Goal: Transaction & Acquisition: Obtain resource

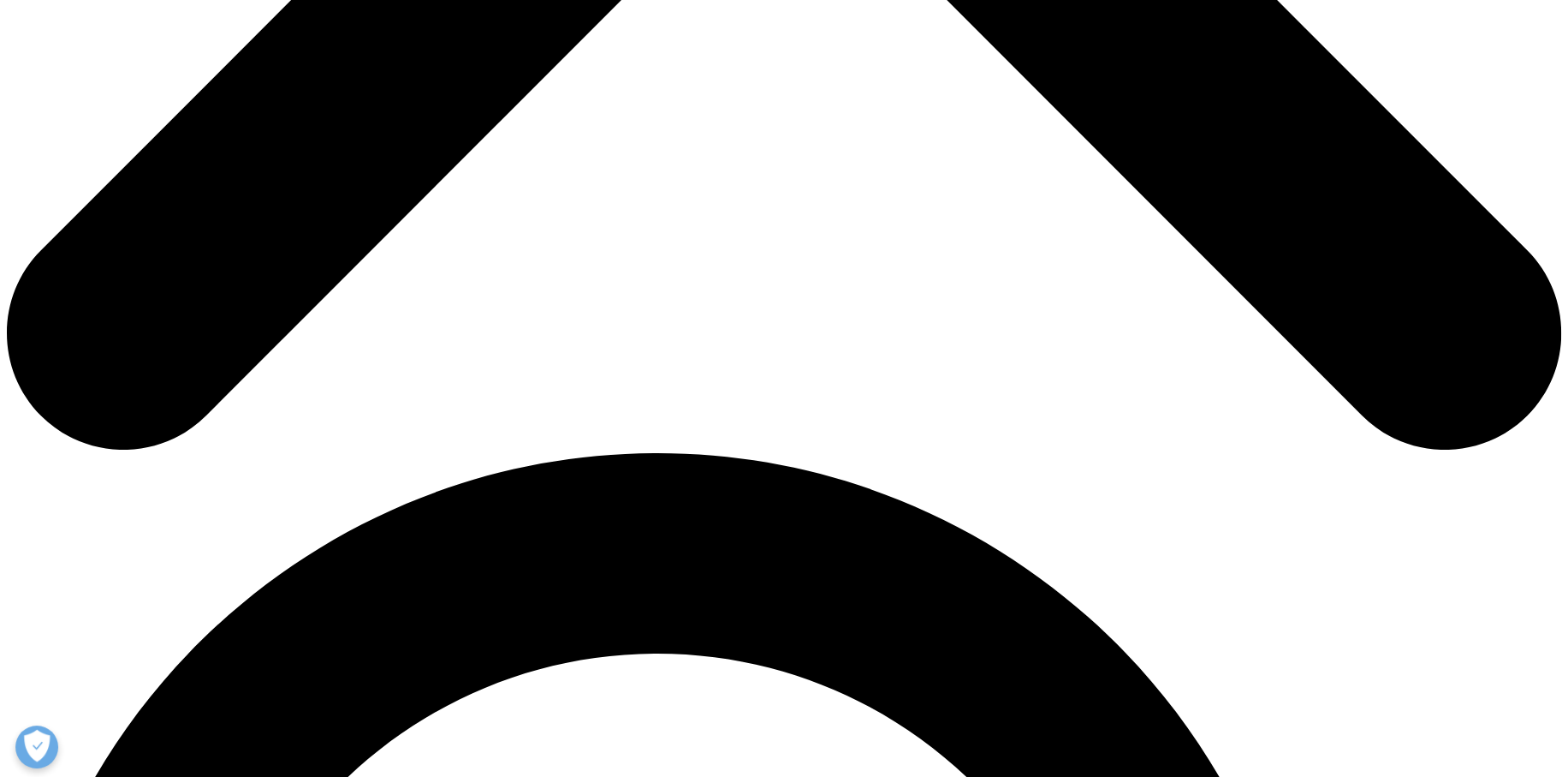
scroll to position [1027, 0]
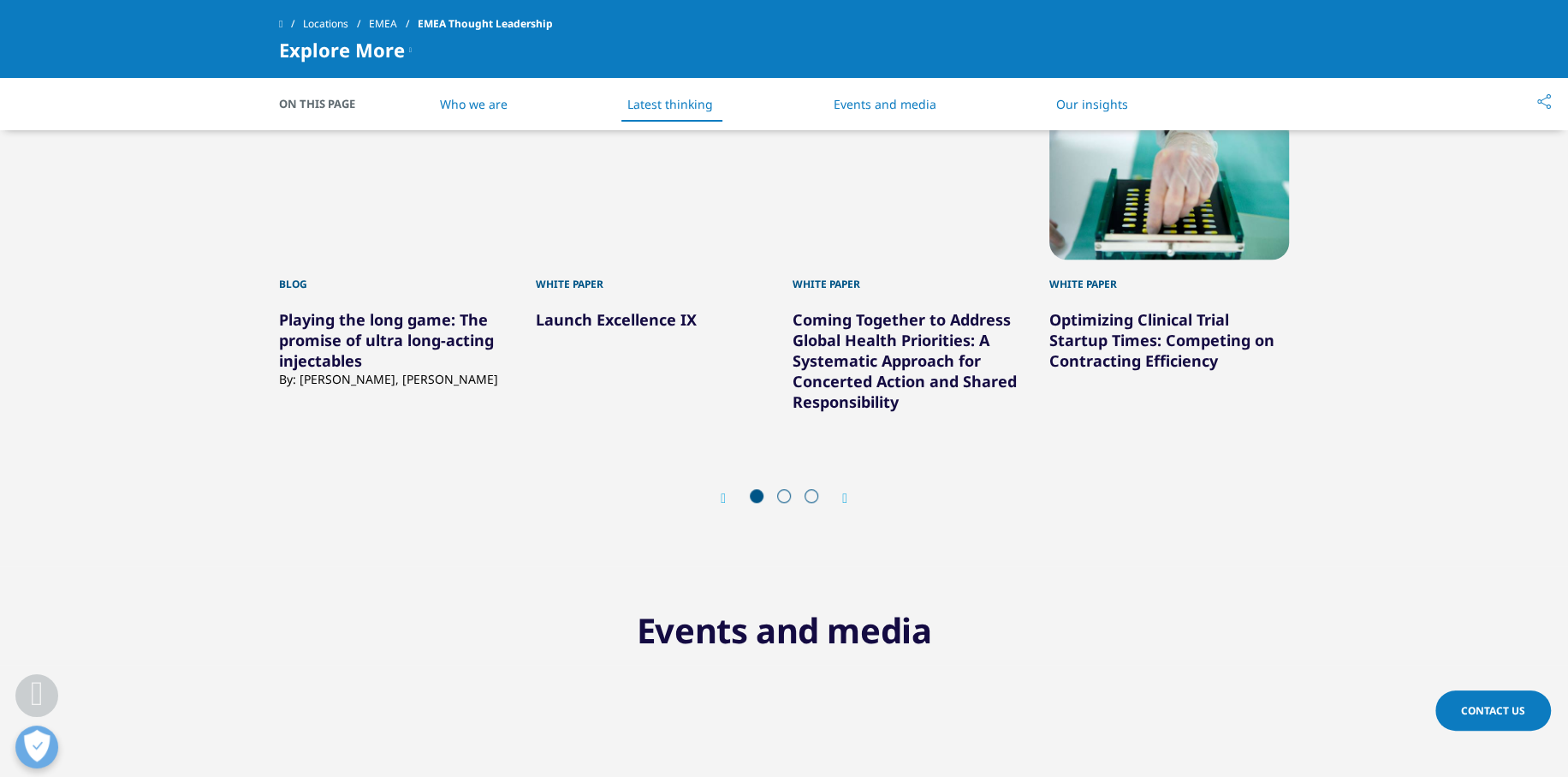
click at [782, 500] on span at bounding box center [784, 495] width 14 height 14
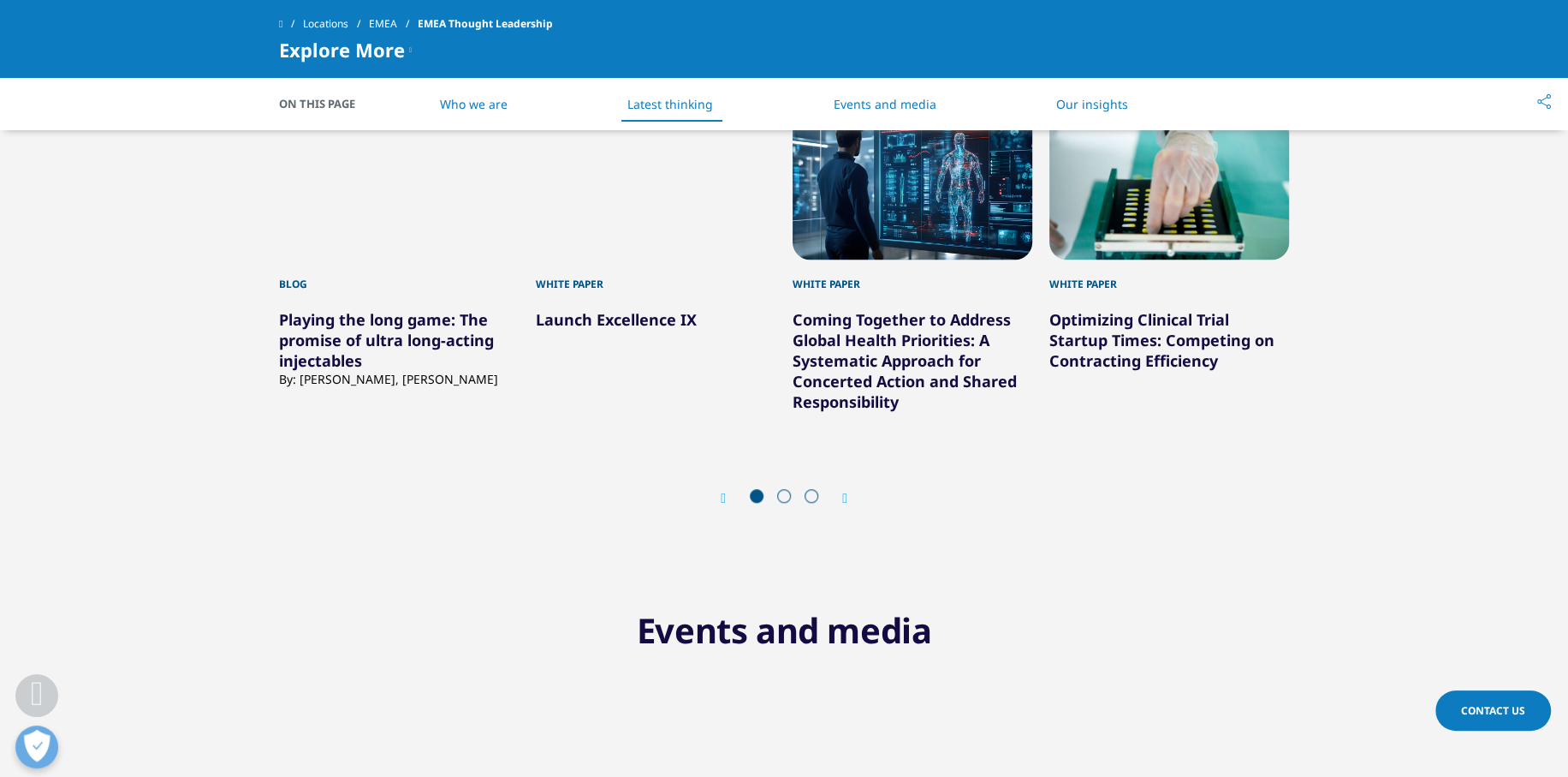
click at [788, 495] on span at bounding box center [784, 495] width 14 height 14
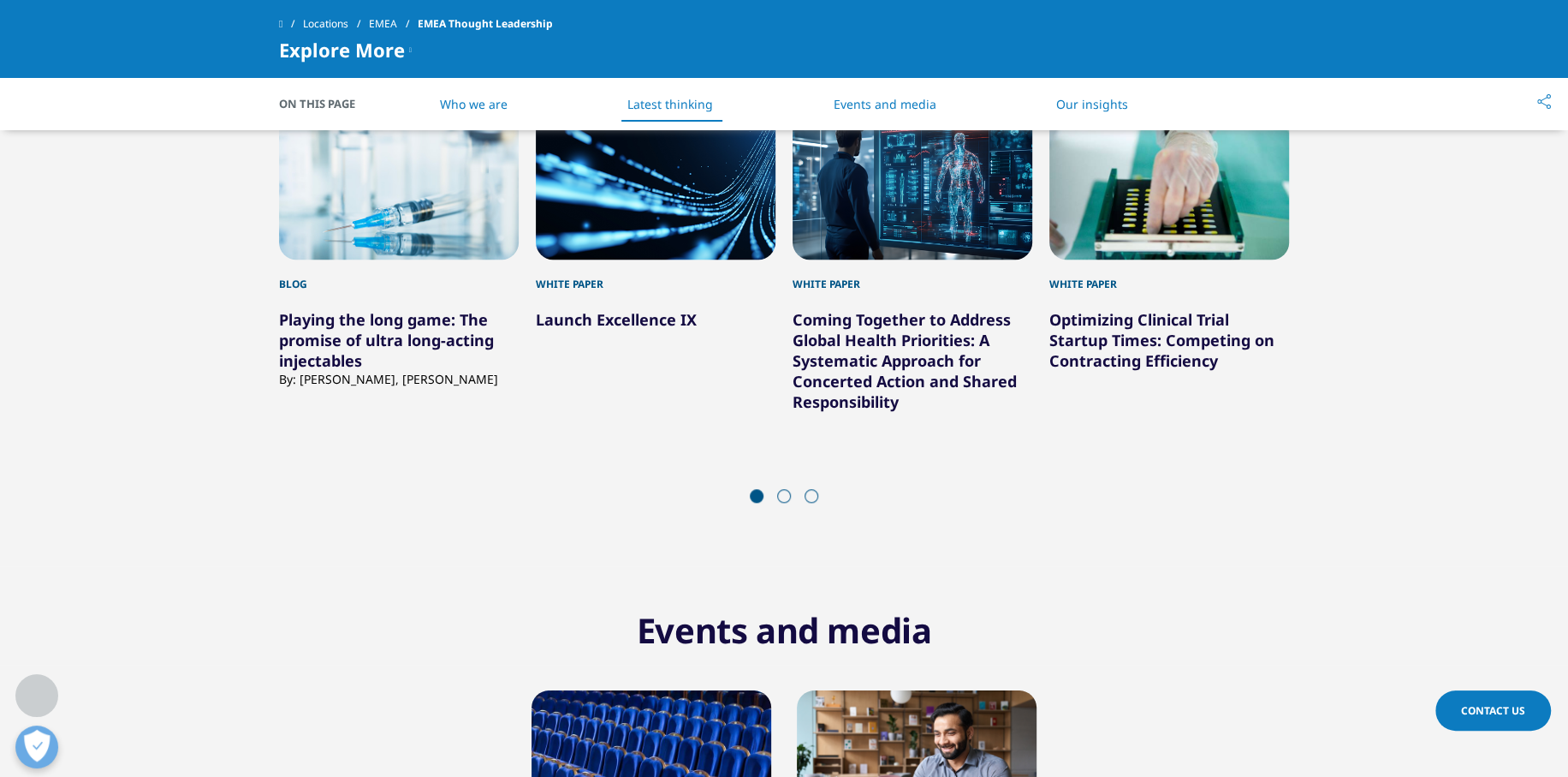
drag, startPoint x: 854, startPoint y: 495, endPoint x: 841, endPoint y: 495, distance: 13.0
click at [849, 495] on div "Prev Next" at bounding box center [784, 497] width 1010 height 51
click at [842, 495] on icon "Next slide" at bounding box center [844, 498] width 5 height 14
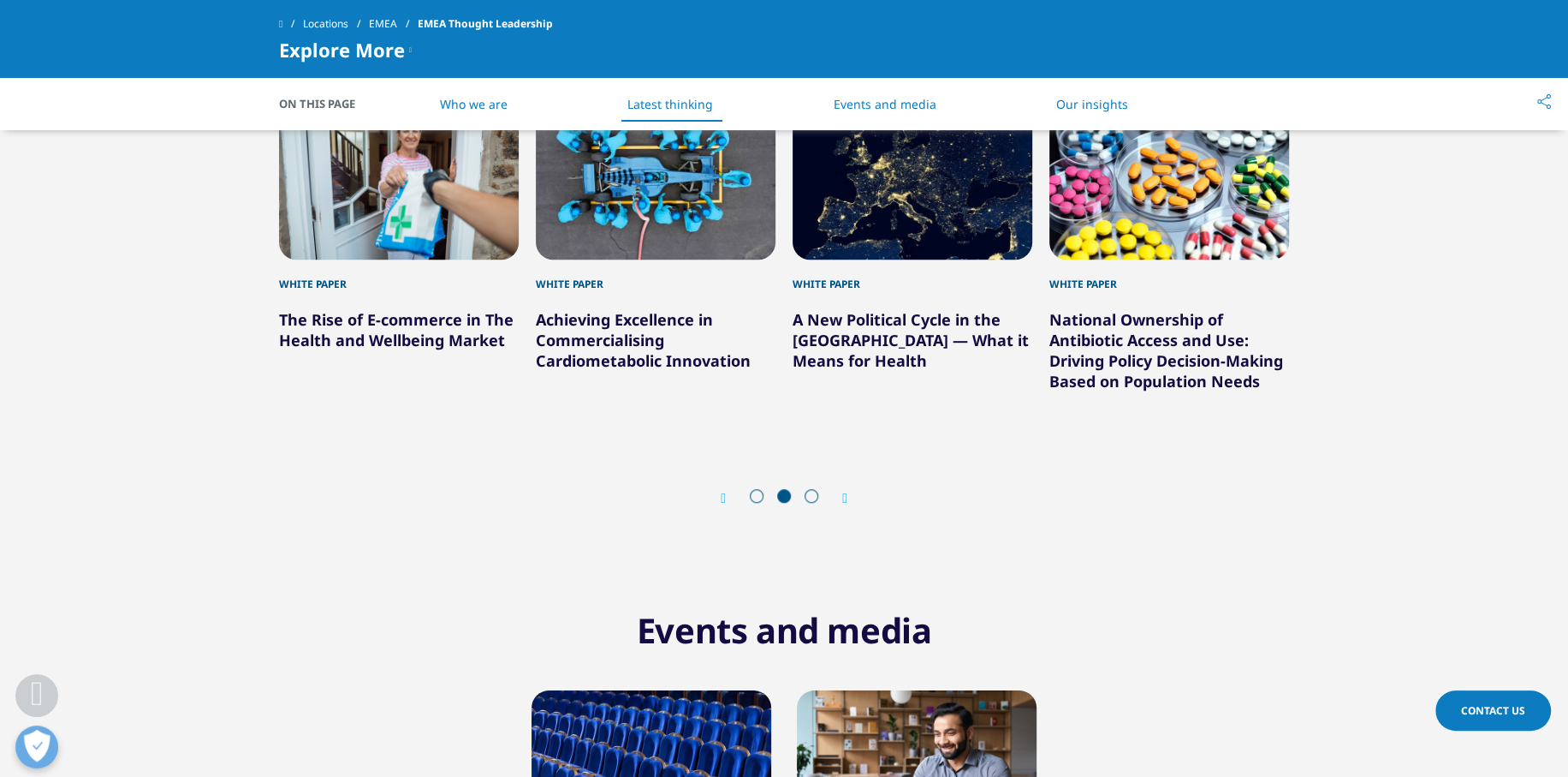
drag, startPoint x: 410, startPoint y: 296, endPoint x: 347, endPoint y: 327, distance: 70.2
click at [847, 492] on icon "Next slide" at bounding box center [844, 498] width 5 height 14
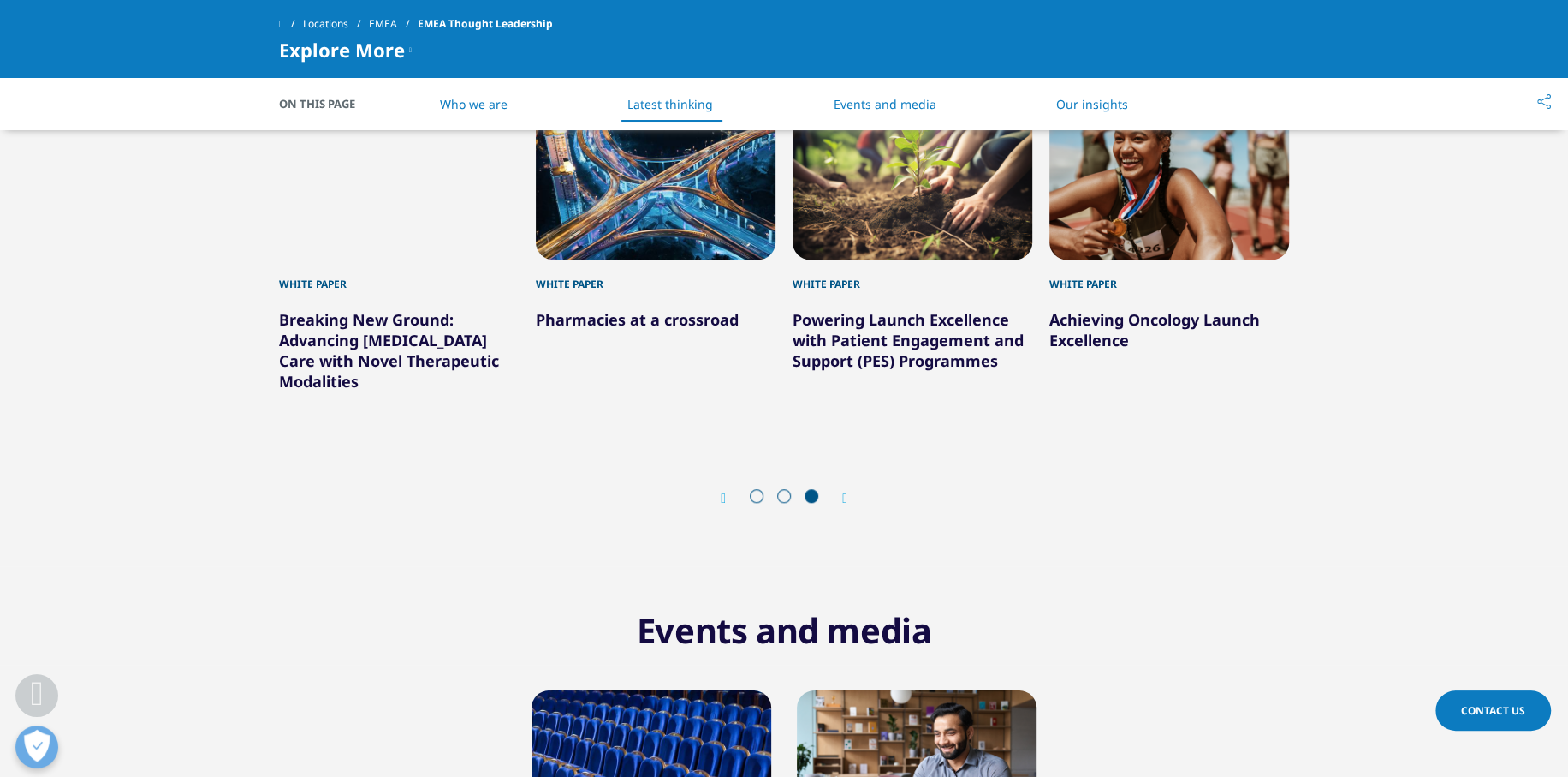
click at [837, 494] on div "Next" at bounding box center [835, 497] width 23 height 17
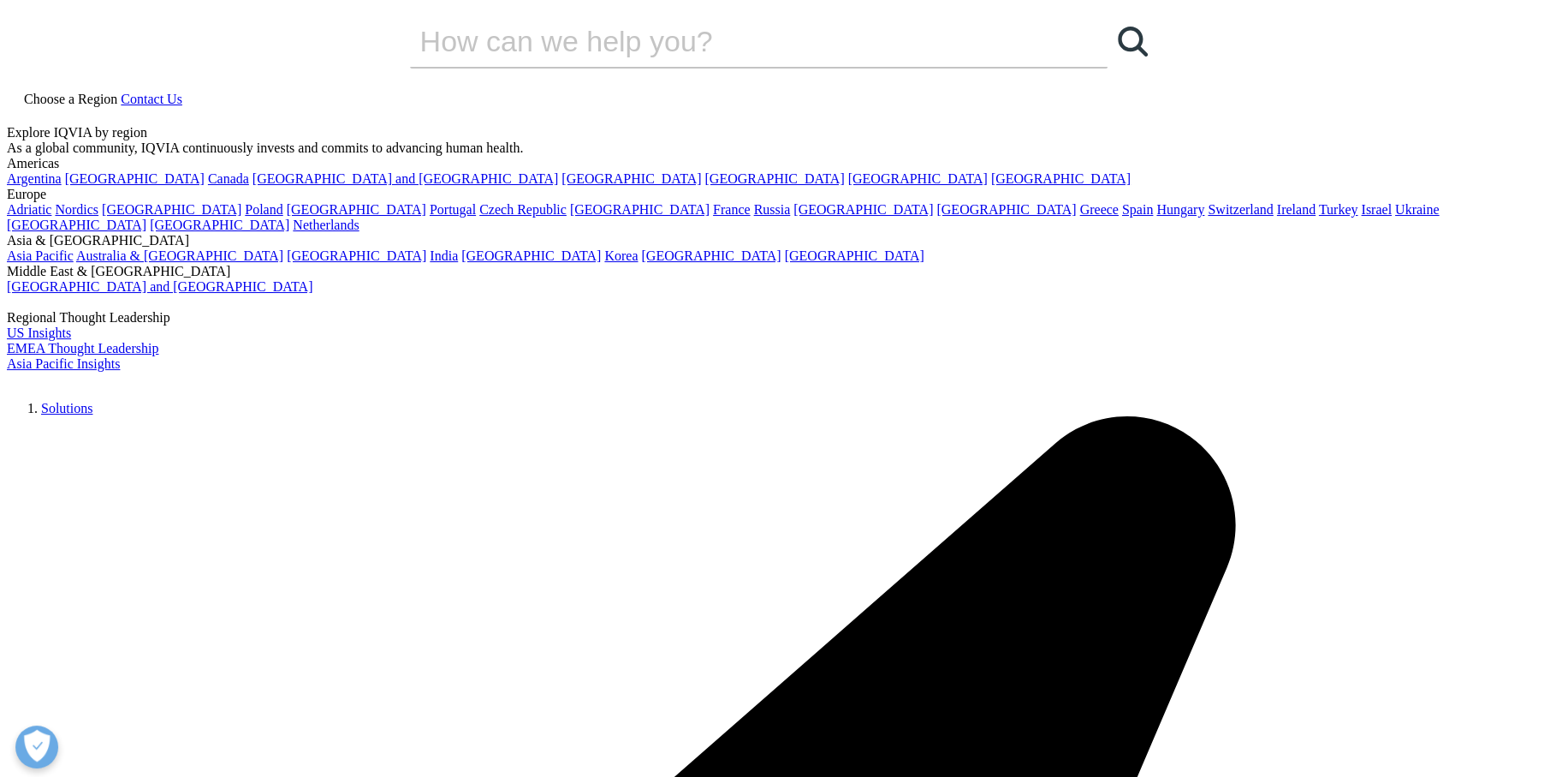
scroll to position [428, 0]
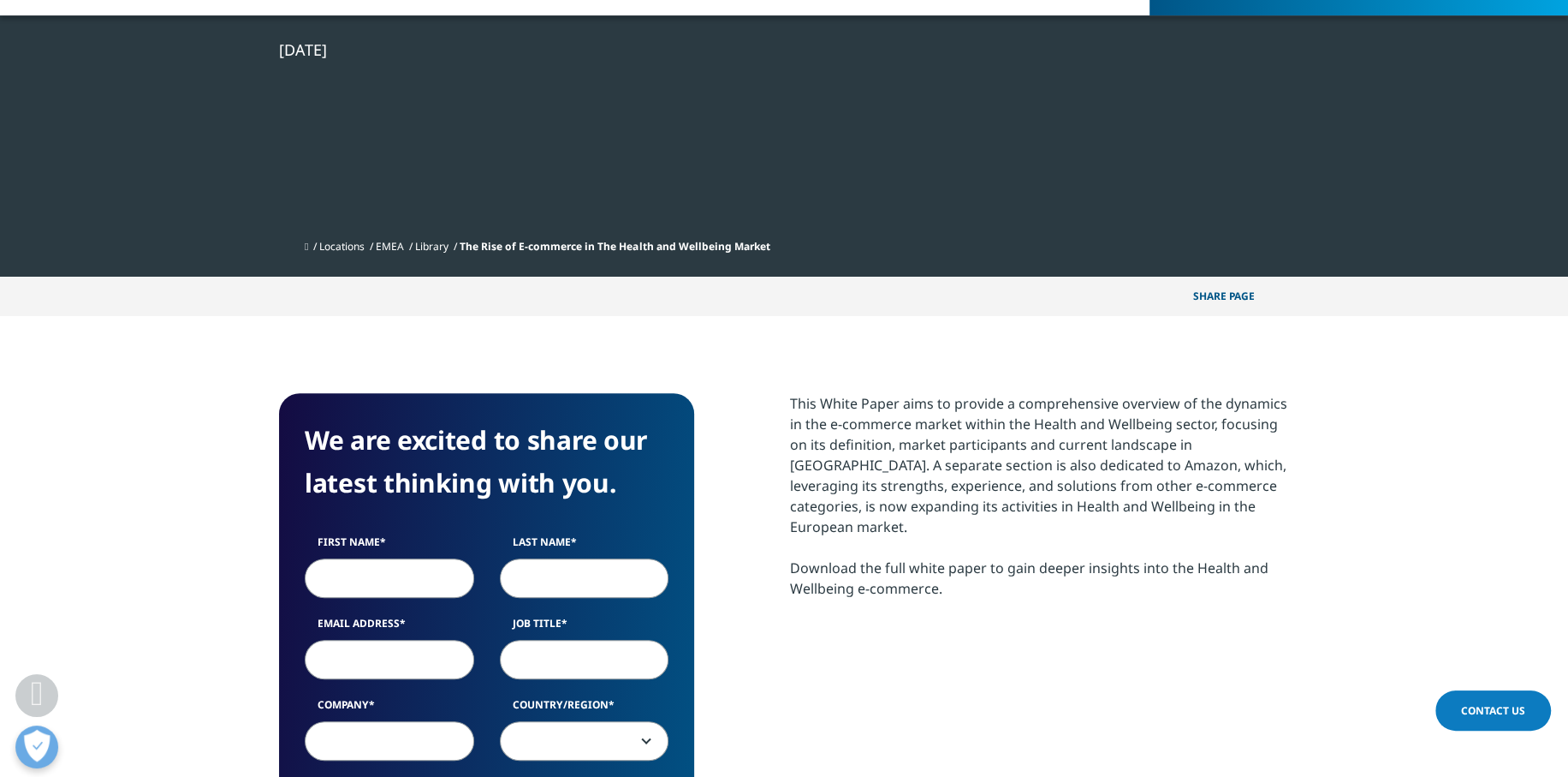
click at [1492, 704] on span "Contact Us" at bounding box center [1492, 710] width 64 height 15
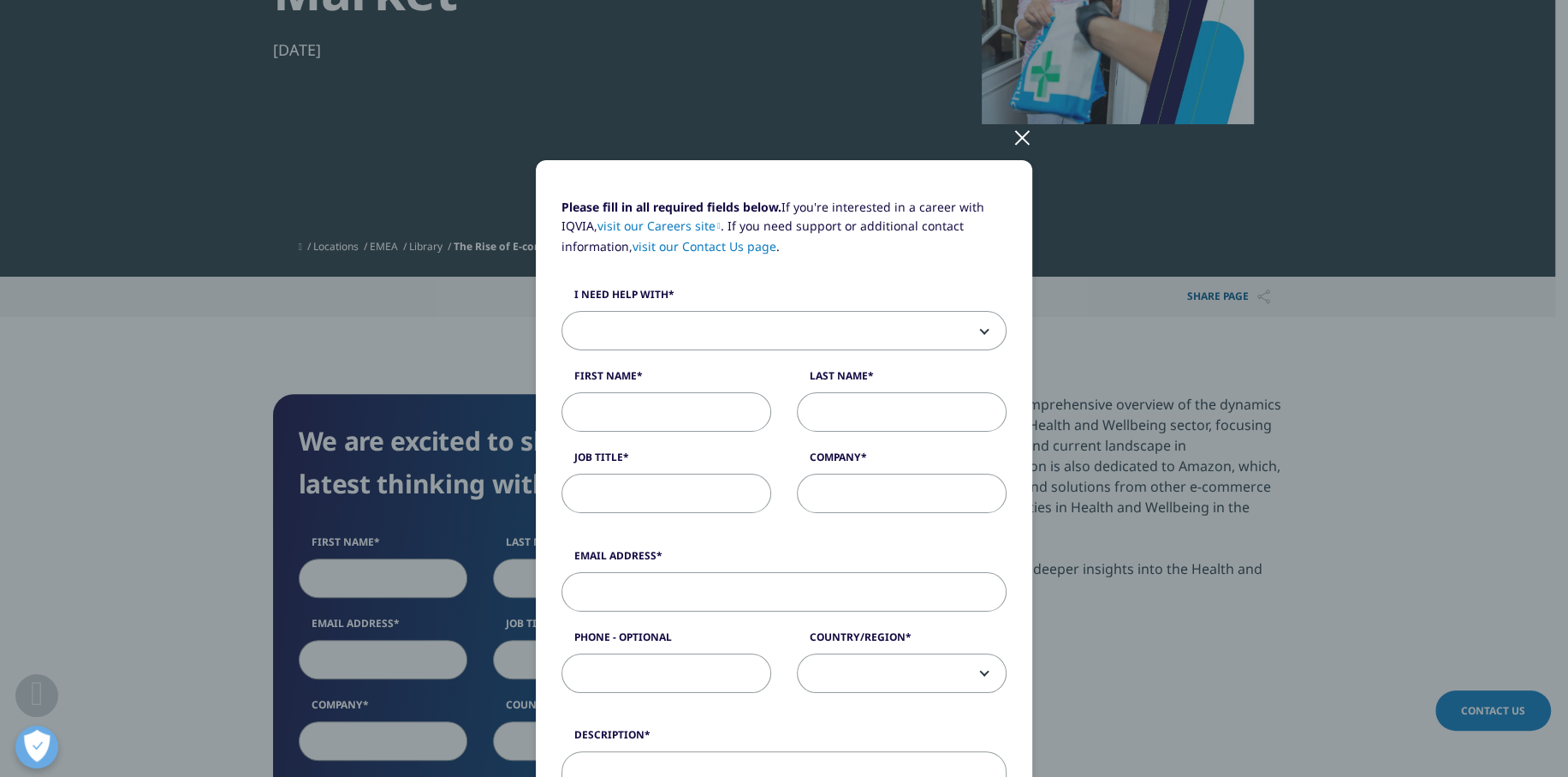
click at [1015, 138] on div at bounding box center [1023, 136] width 20 height 47
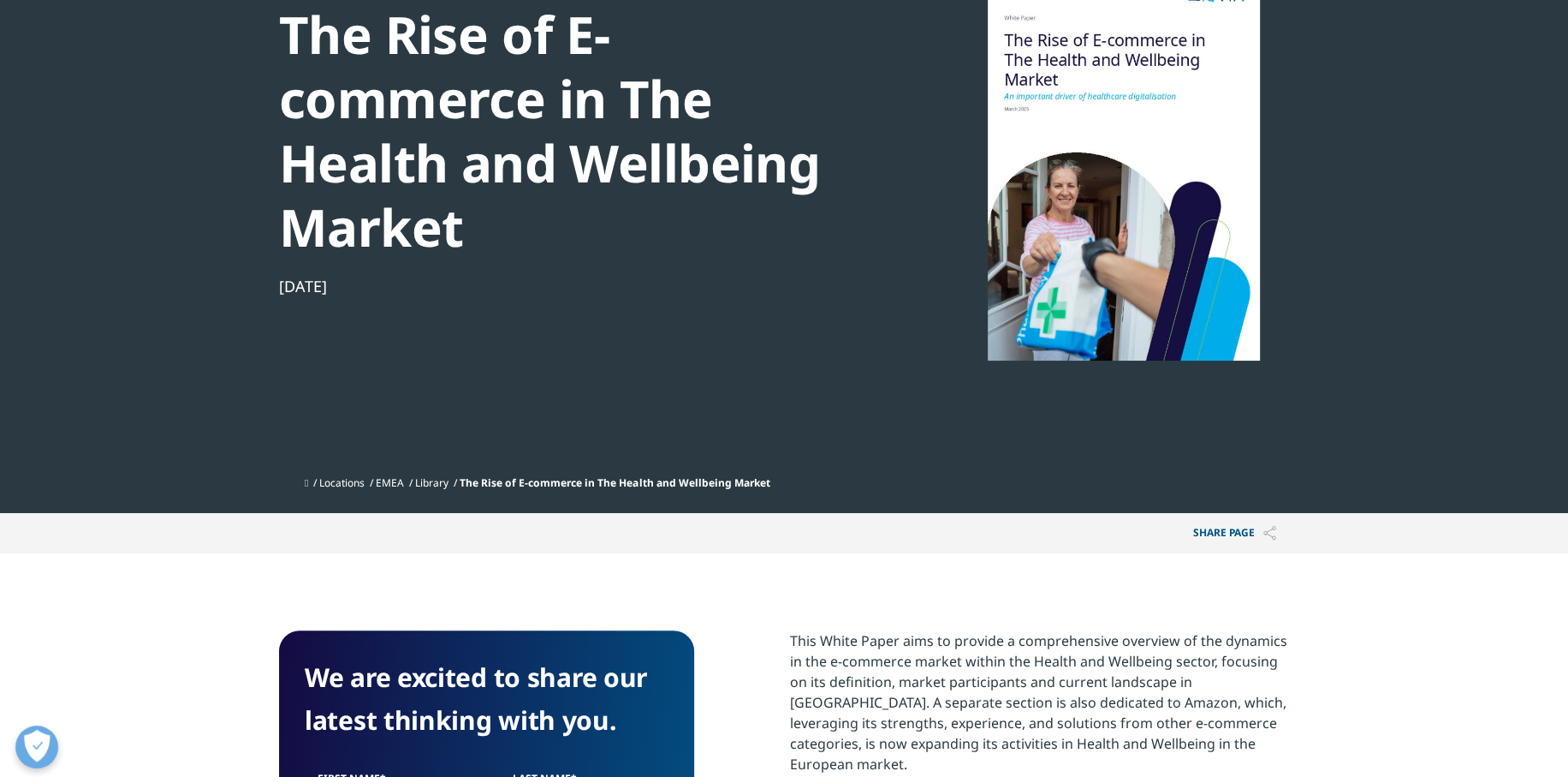
scroll to position [172, 0]
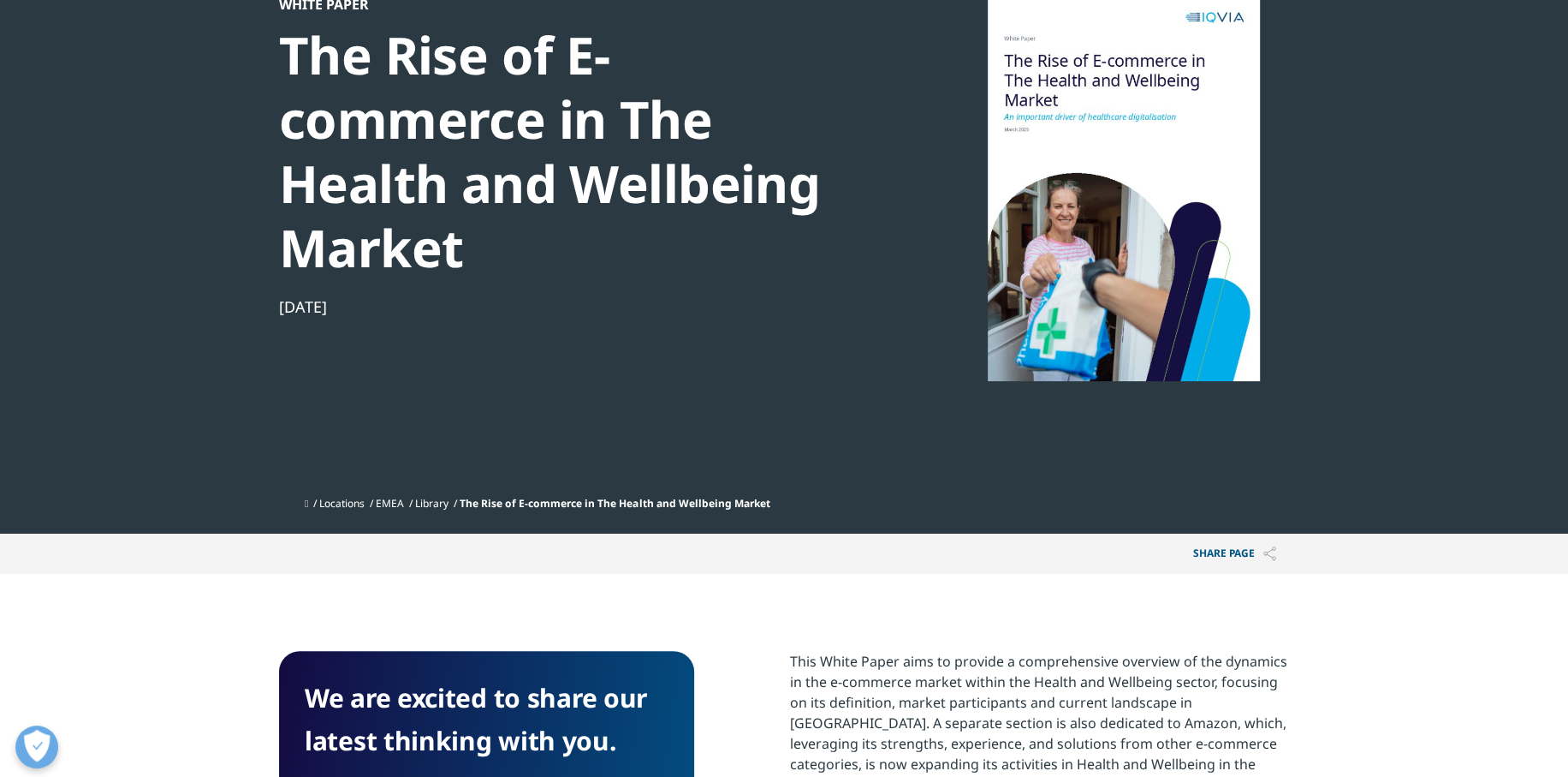
click at [1134, 158] on div at bounding box center [1124, 188] width 330 height 386
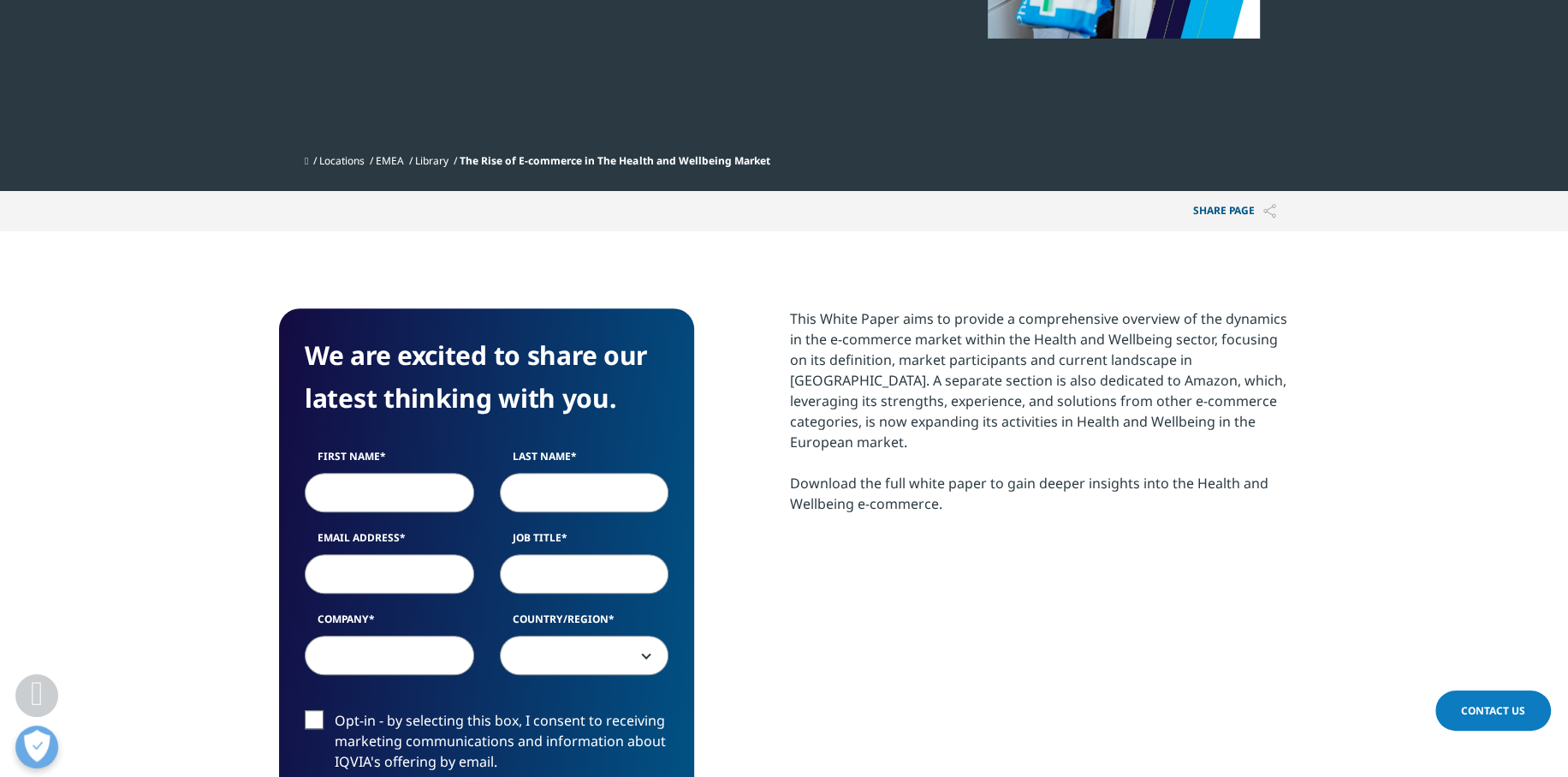
click at [921, 497] on section "This White Paper aims to provide a comprehensive overview of the dynamics in th…" at bounding box center [1039, 432] width 499 height 248
drag, startPoint x: 886, startPoint y: 466, endPoint x: 818, endPoint y: 463, distance: 68.1
click at [879, 466] on div "This White Paper aims to provide a comprehensive overview of the dynamics in th…" at bounding box center [1039, 410] width 499 height 205
click at [816, 463] on div "This White Paper aims to provide a comprehensive overview of the dynamics in th…" at bounding box center [1039, 410] width 499 height 205
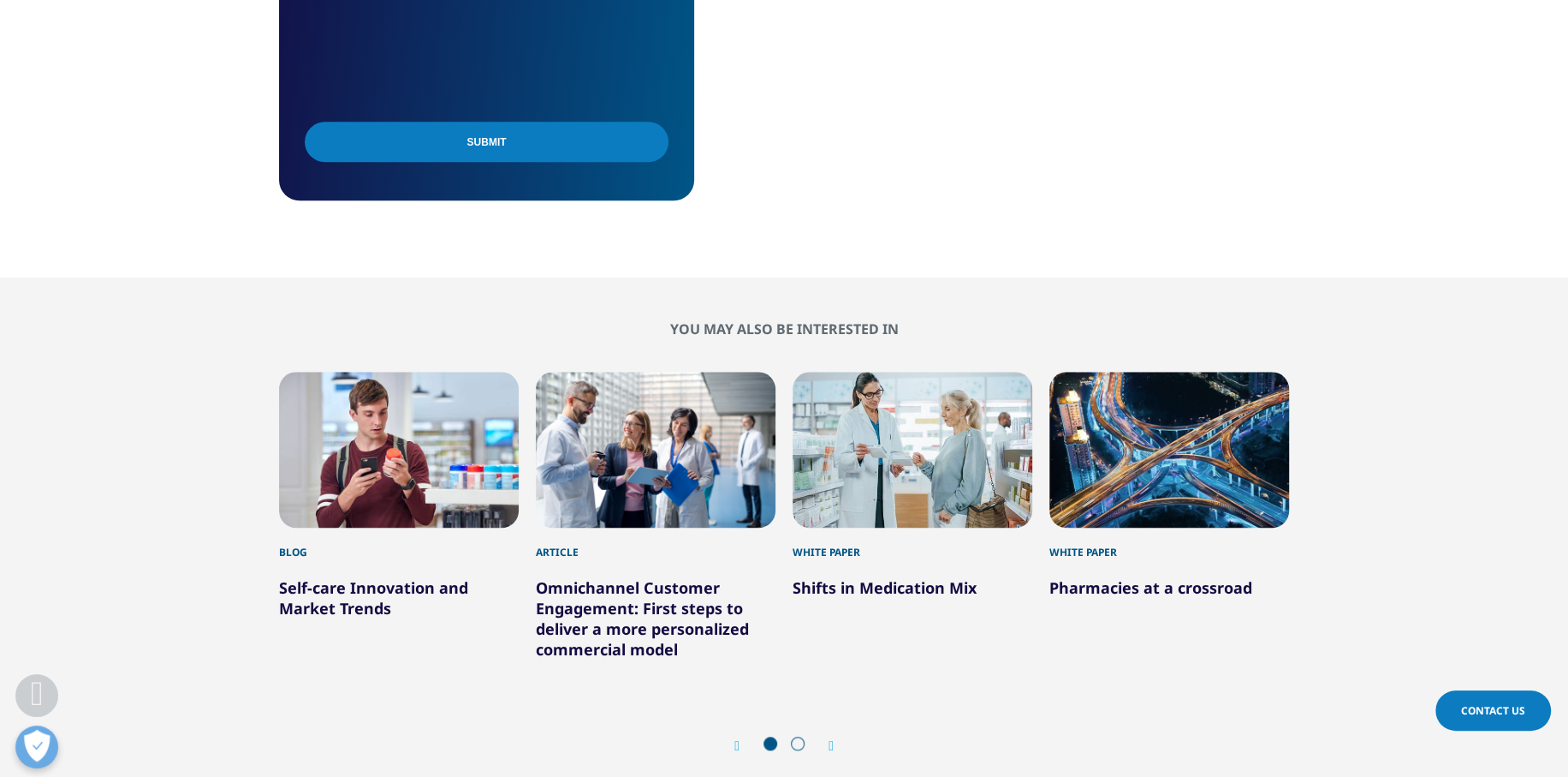
scroll to position [771, 0]
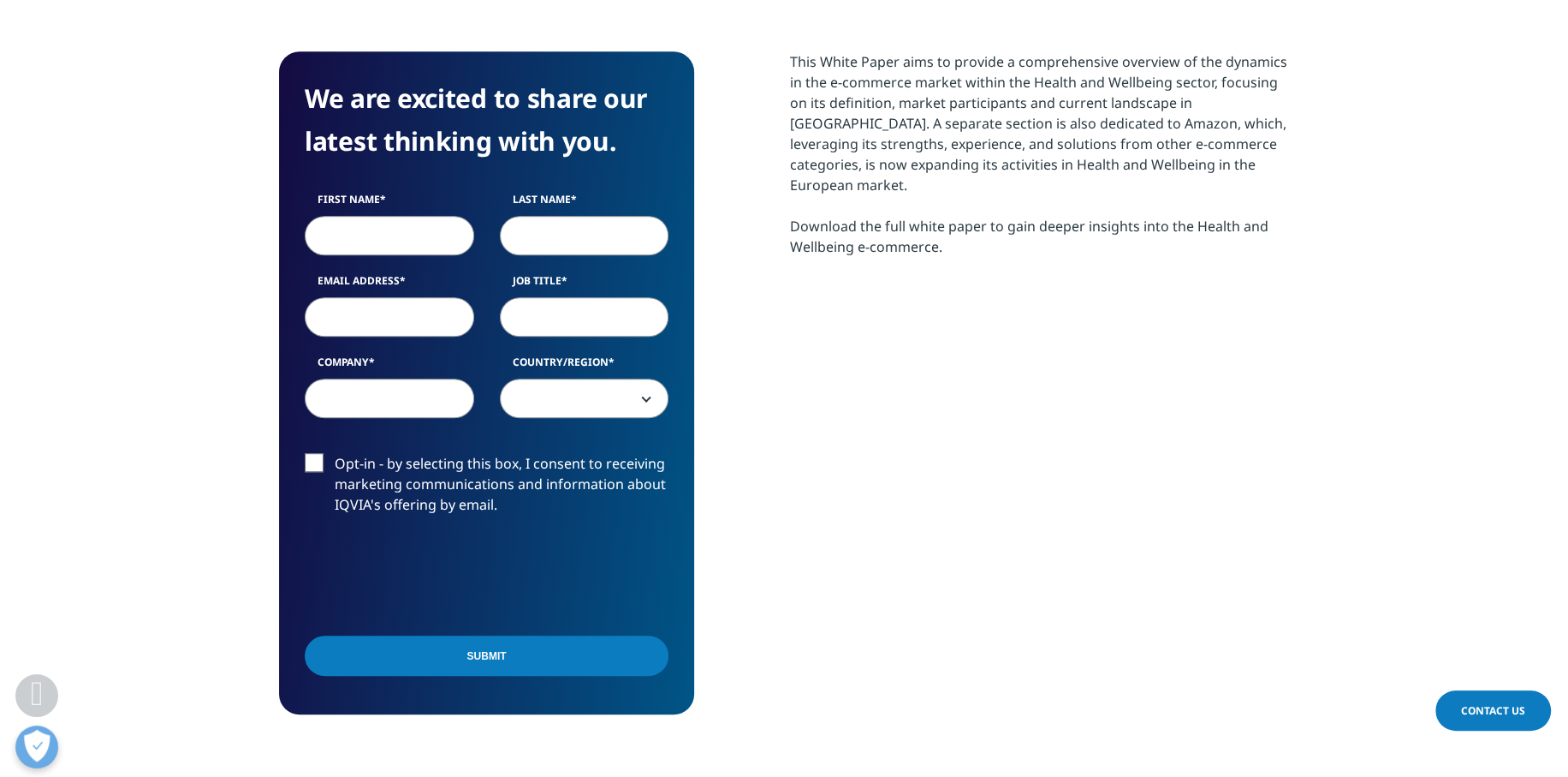
click at [414, 223] on input "First Name" at bounding box center [389, 235] width 170 height 39
type input "Gözde"
type input "Uzun"
type input "m"
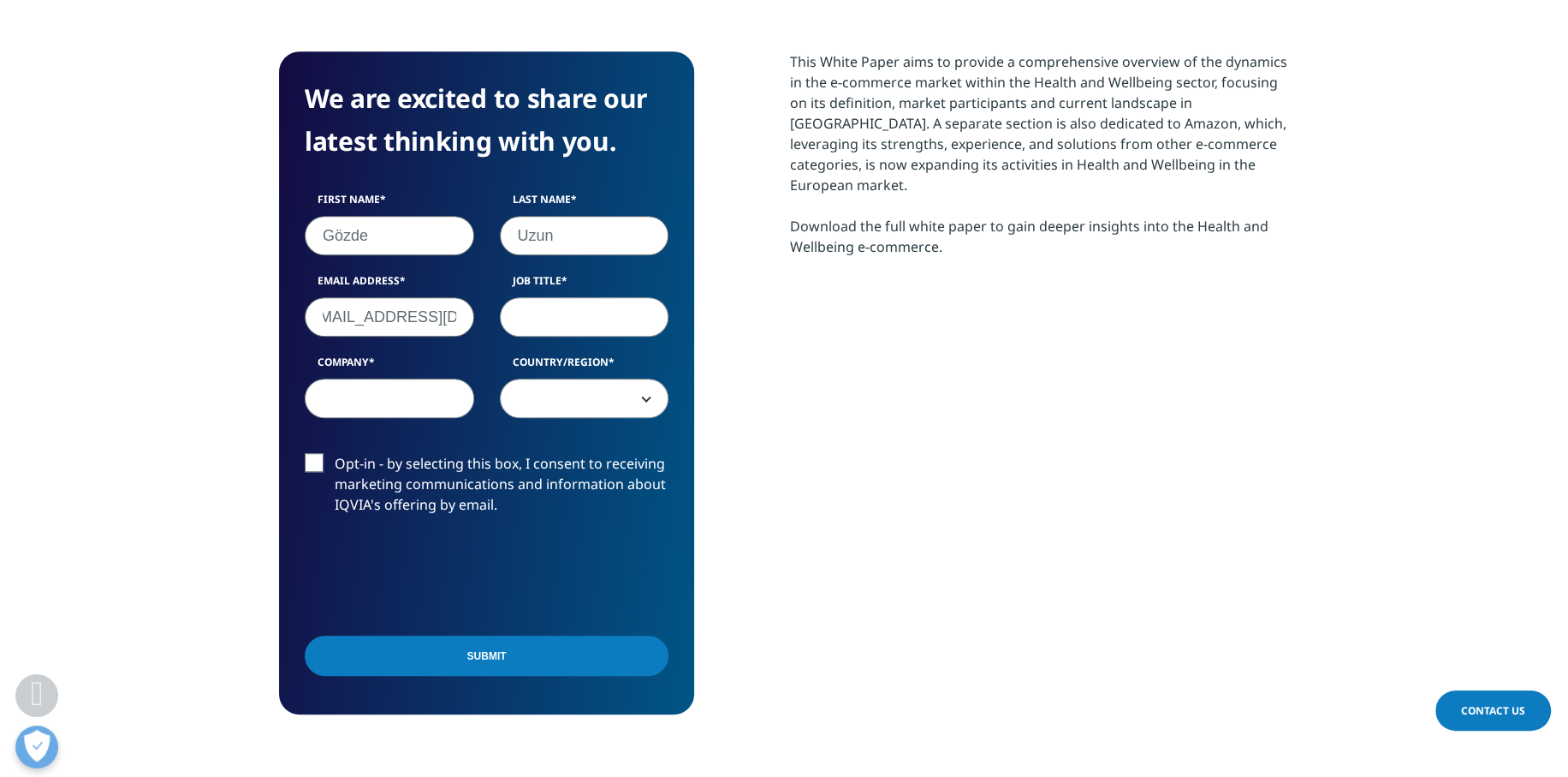
type input "gzde.uzun@gmail.com"
type input "RA Executive"
type input "İ"
click at [447, 385] on input "EİP Eczacibasi" at bounding box center [389, 398] width 170 height 39
type input "EİP Eczacibasi Ilac"
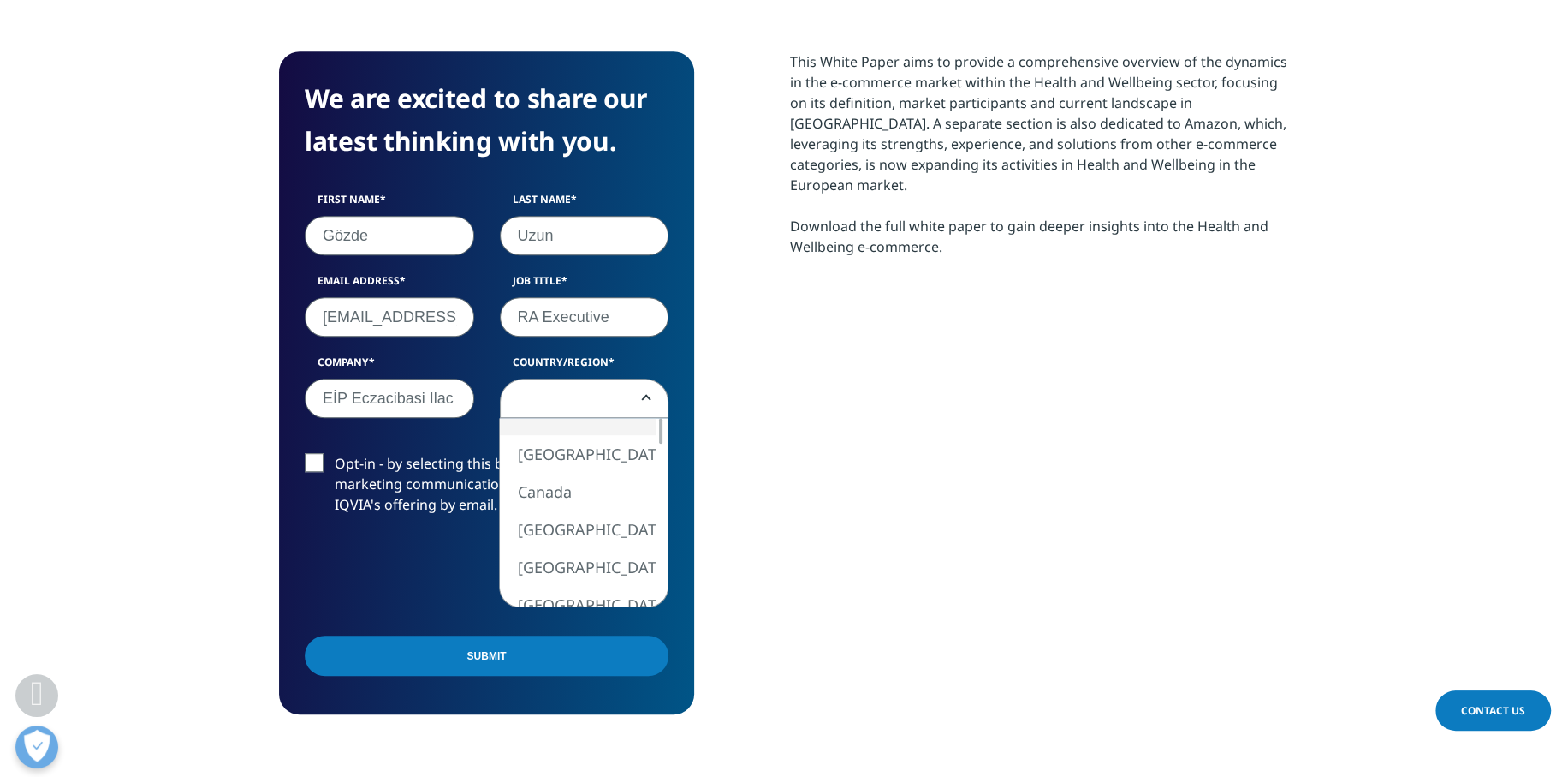
click at [582, 401] on span at bounding box center [584, 399] width 168 height 39
click at [683, 590] on div "We are excited to share our latest thinking with you. First Name Gözde Last Nam…" at bounding box center [486, 383] width 415 height 663
select select "Turkey"
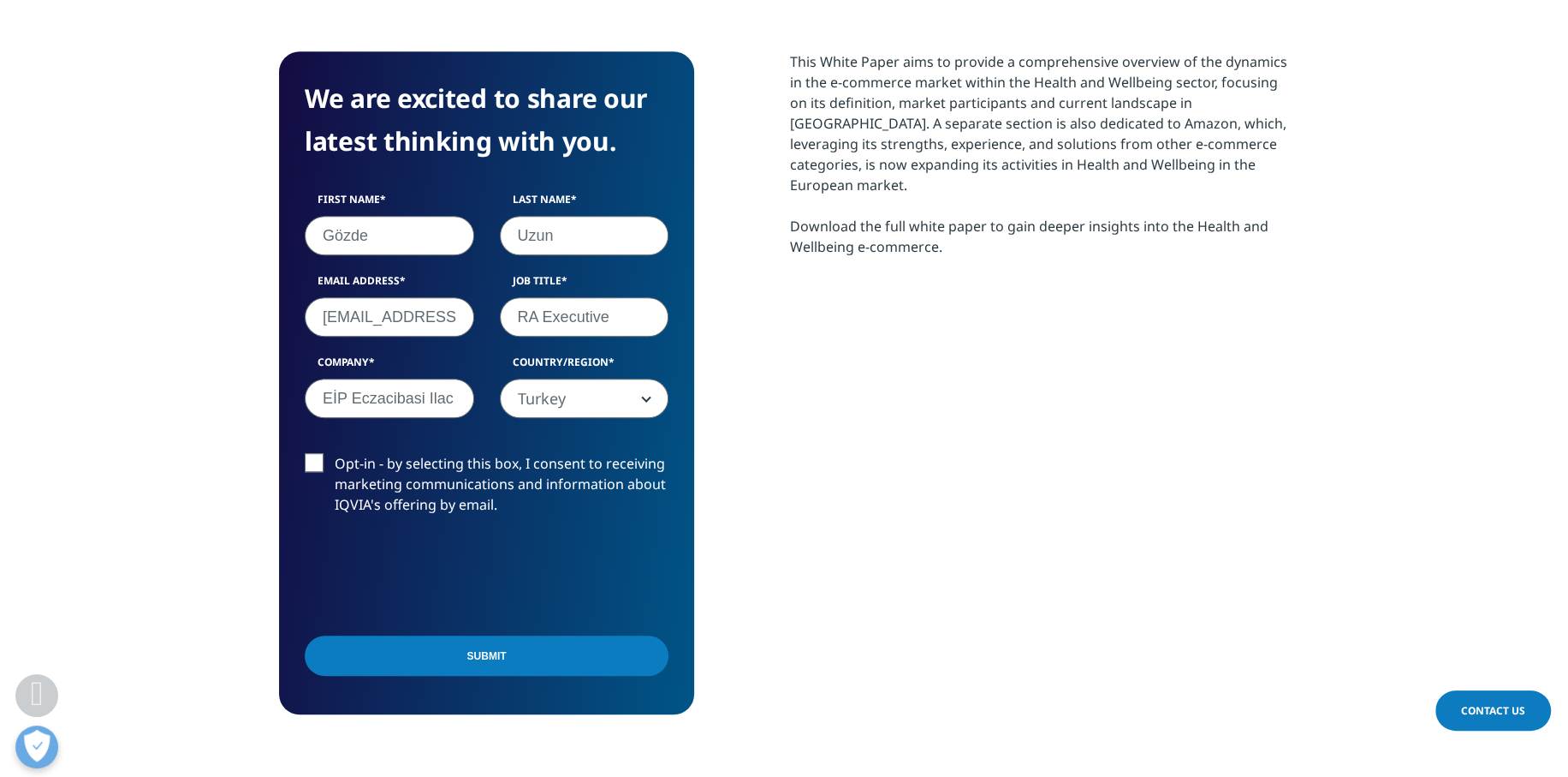
click at [396, 320] on input "gzde.uzun@gmail.com" at bounding box center [389, 317] width 170 height 39
click at [396, 319] on input "gzde.uzun@gmail.com" at bounding box center [389, 317] width 170 height 39
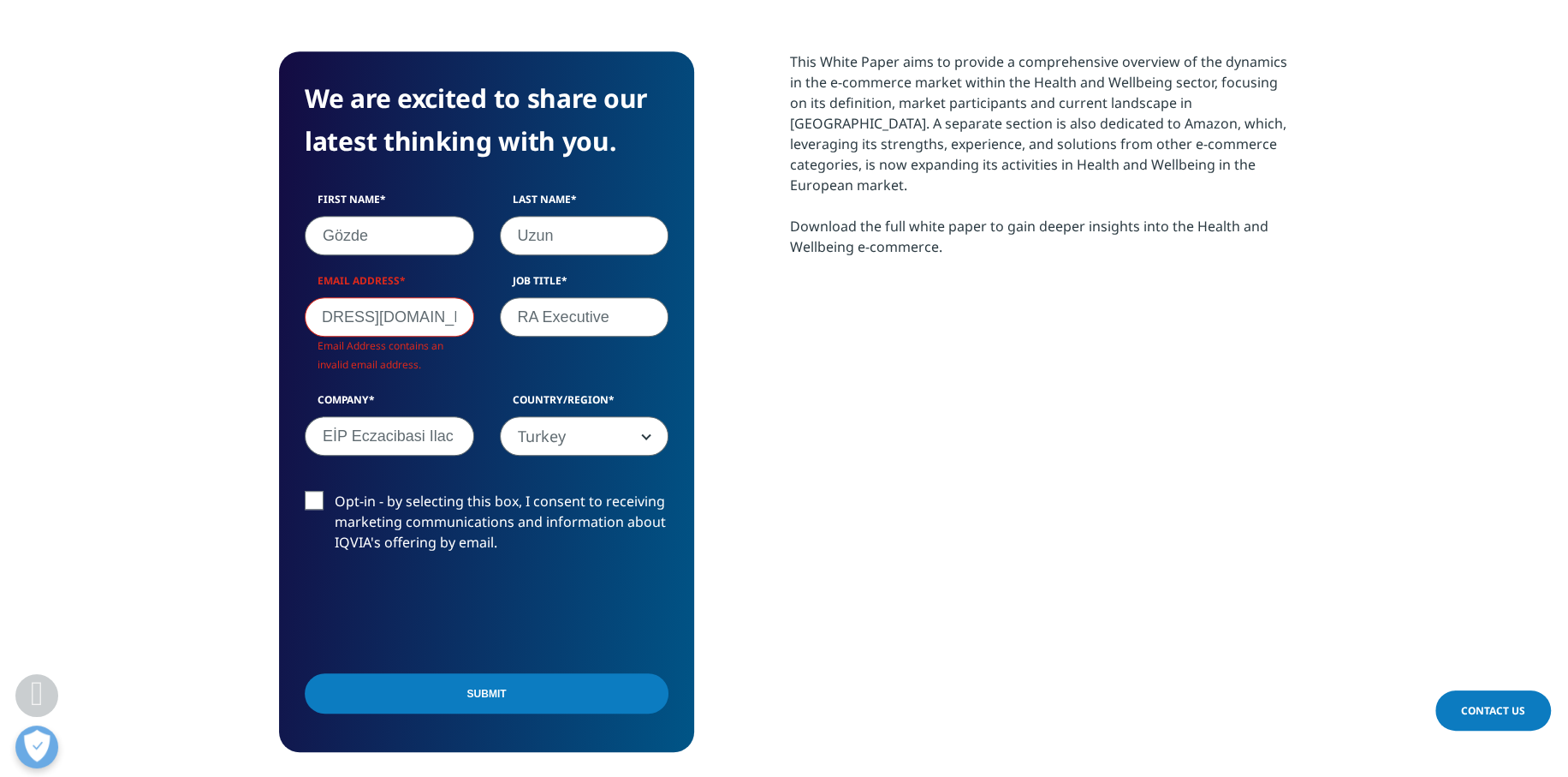
scroll to position [663, 1009]
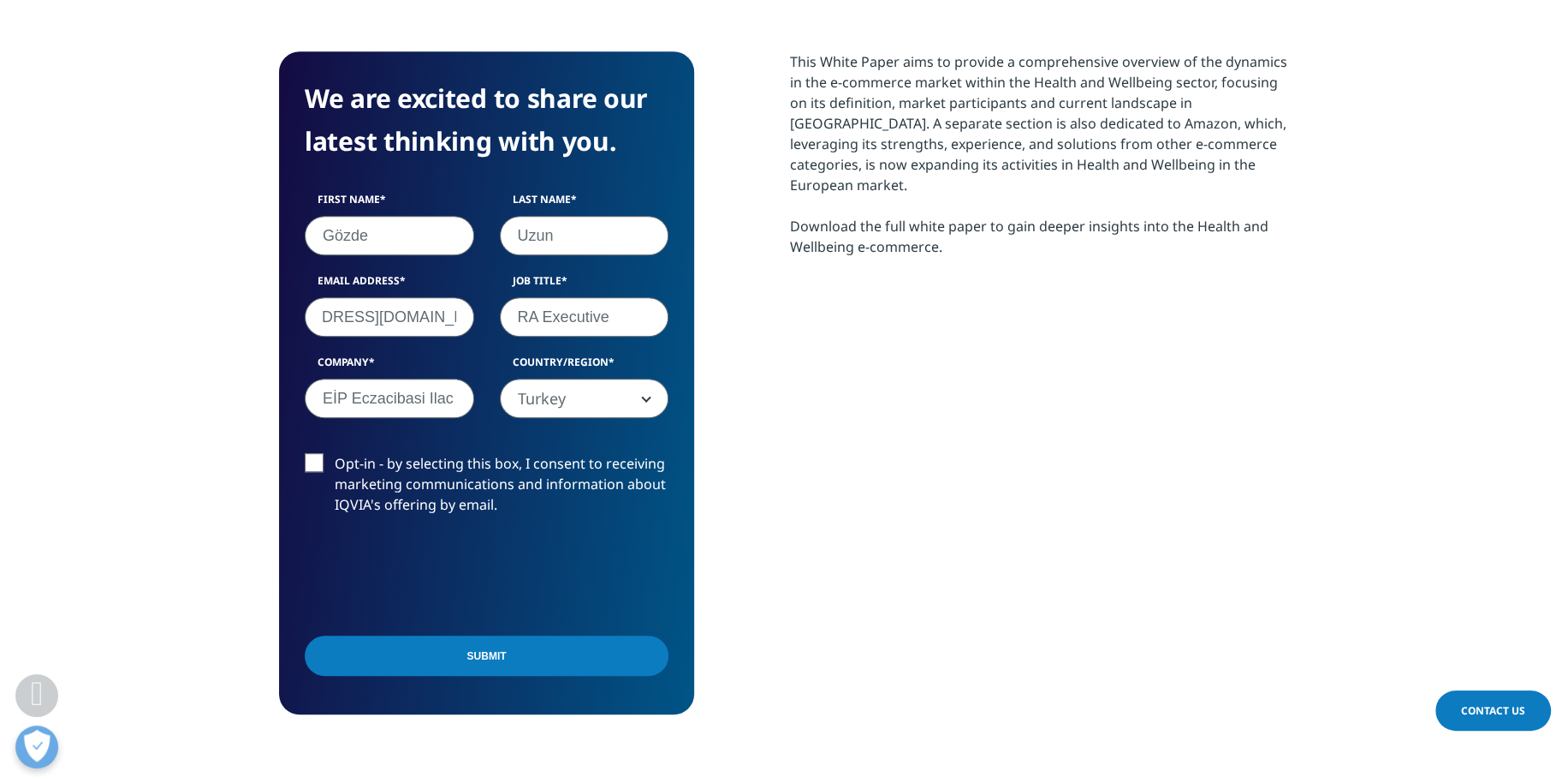
type input "merve.uzun@eczacibasi.com.tr"
click at [547, 648] on input "Submit" at bounding box center [486, 655] width 364 height 40
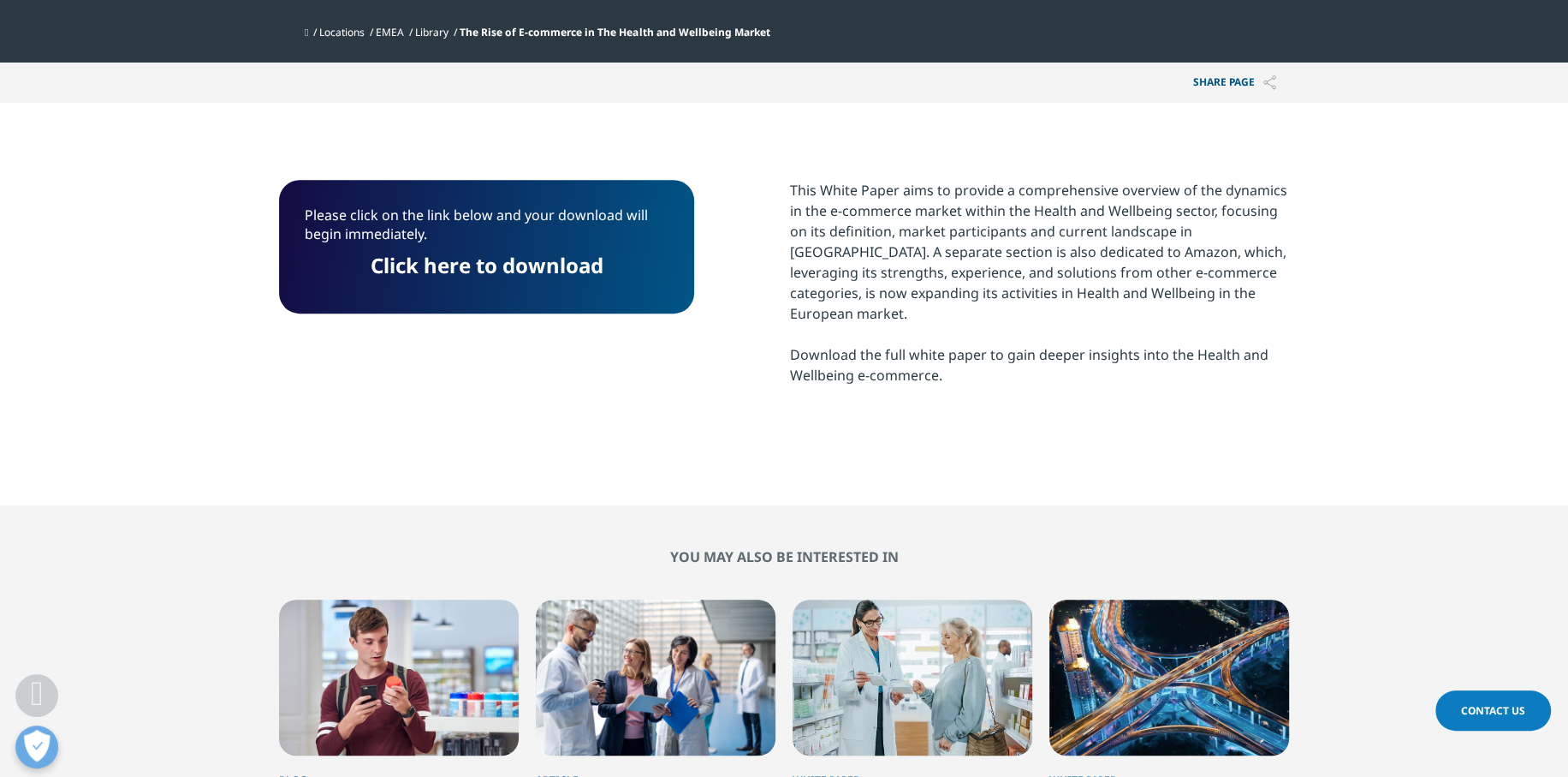
scroll to position [590, 0]
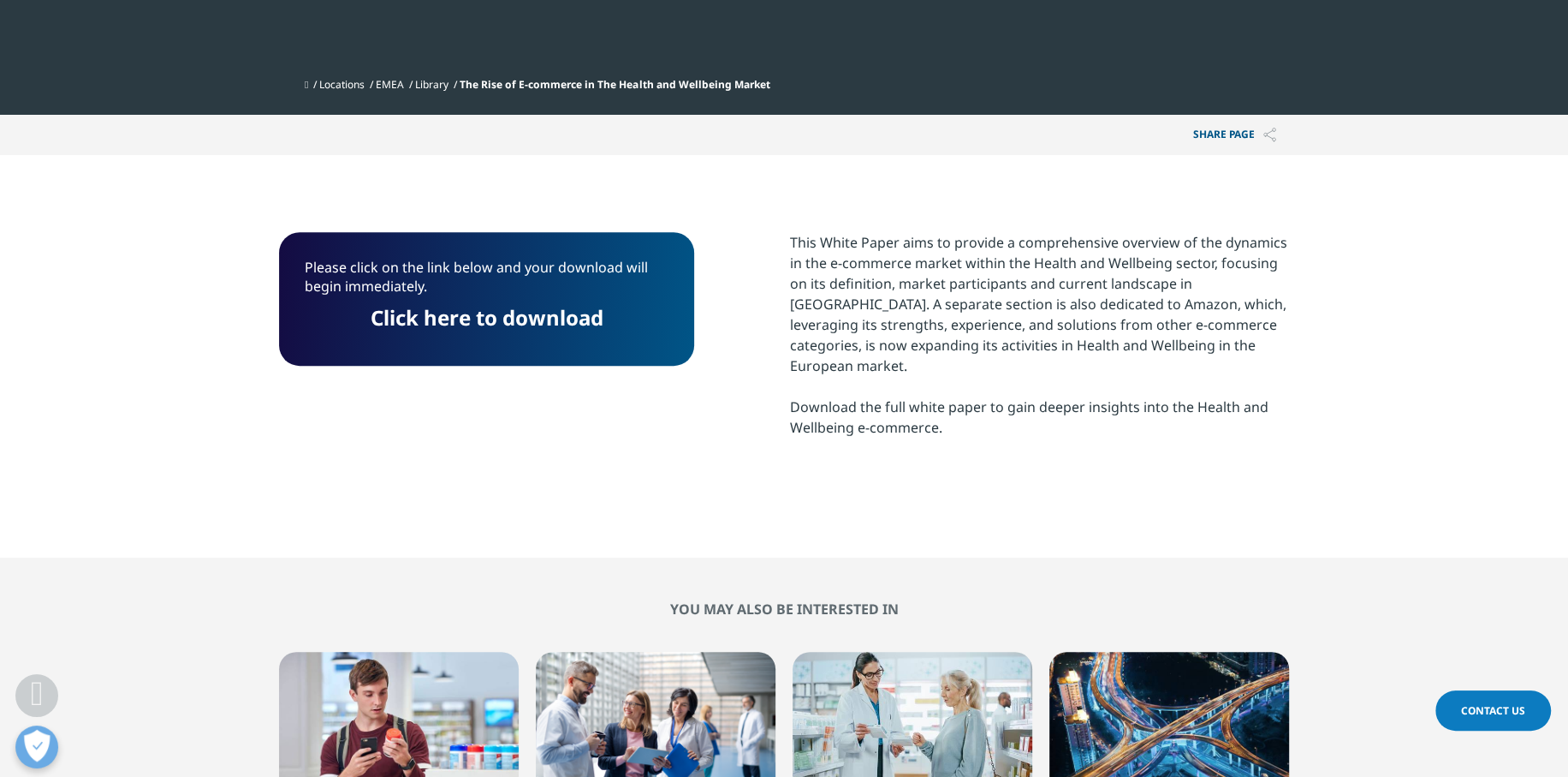
click at [473, 310] on link "Click here to download" at bounding box center [486, 317] width 232 height 28
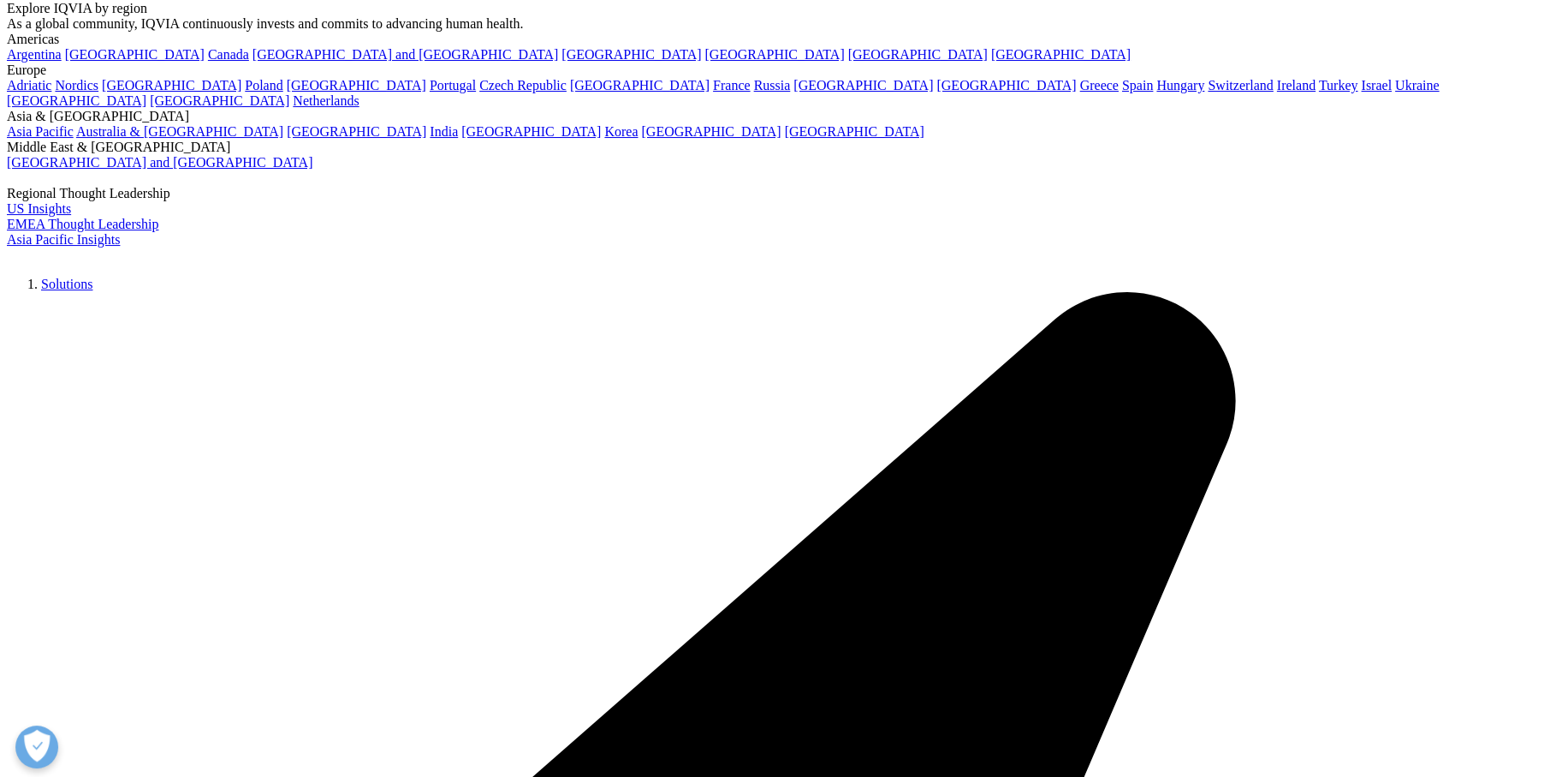
scroll to position [342, 0]
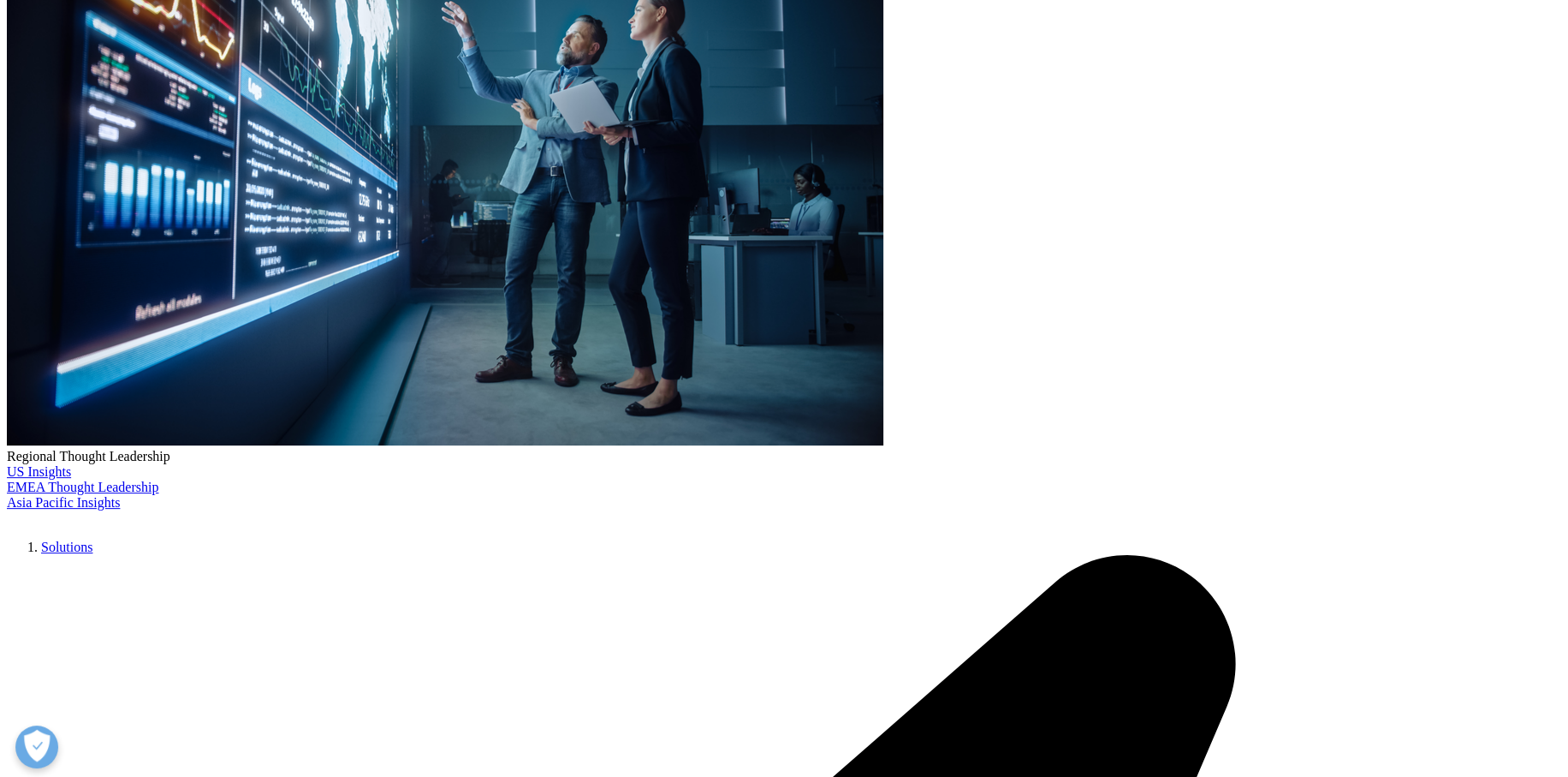
drag, startPoint x: 835, startPoint y: 423, endPoint x: 1218, endPoint y: 455, distance: 384.3
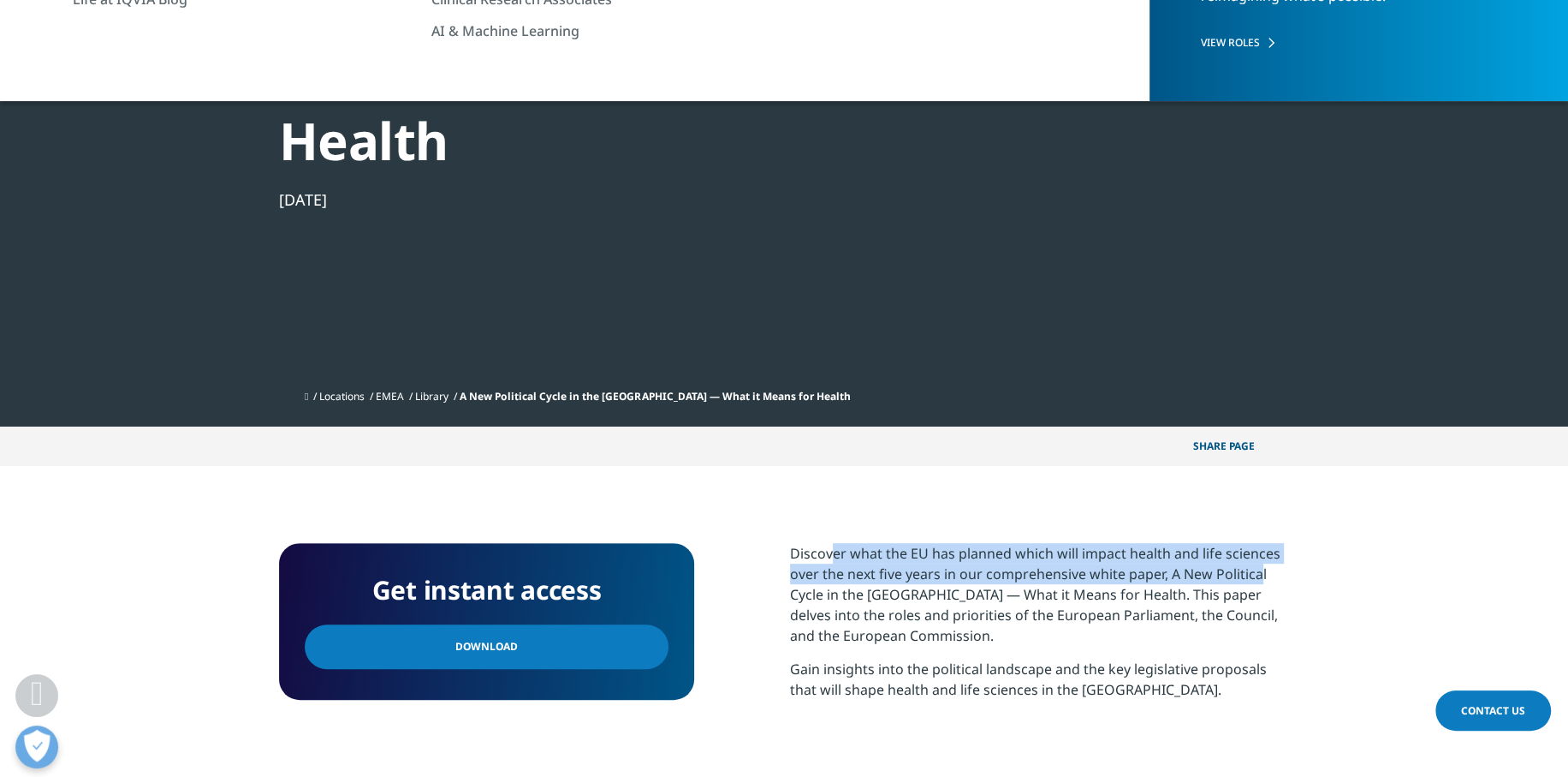
click at [577, 624] on link "Download" at bounding box center [486, 646] width 364 height 44
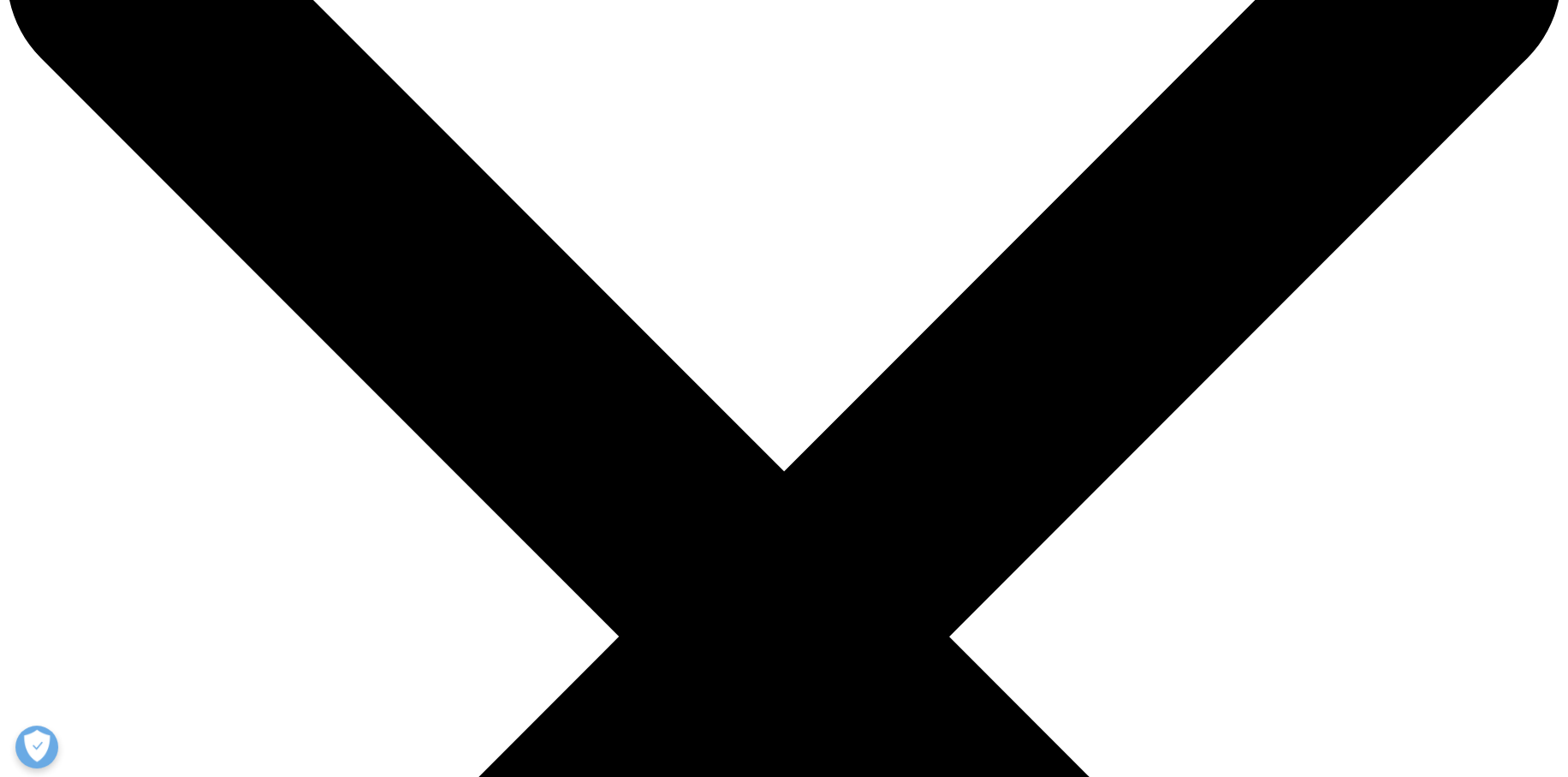
scroll to position [342, 0]
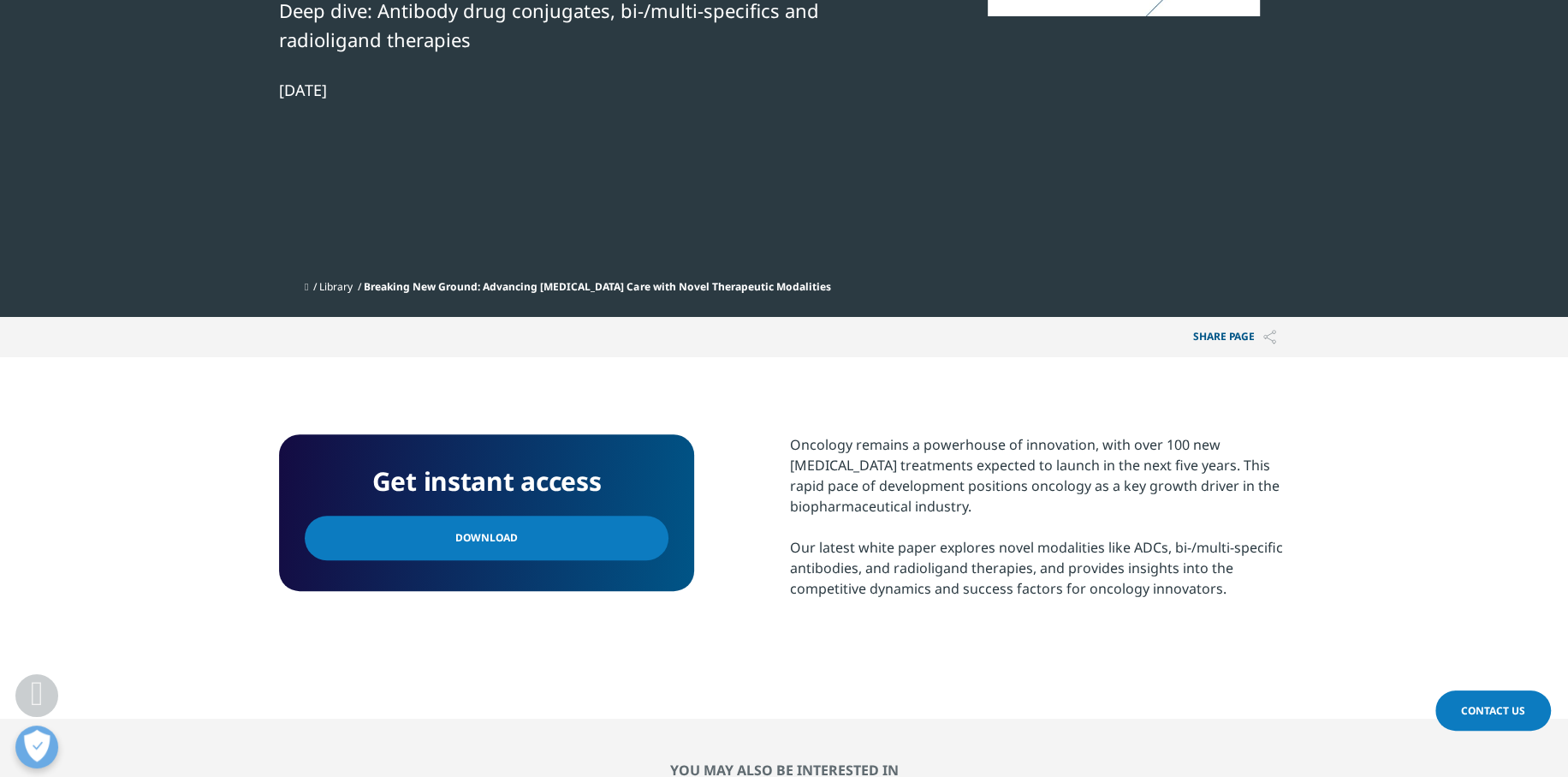
scroll to position [685, 0]
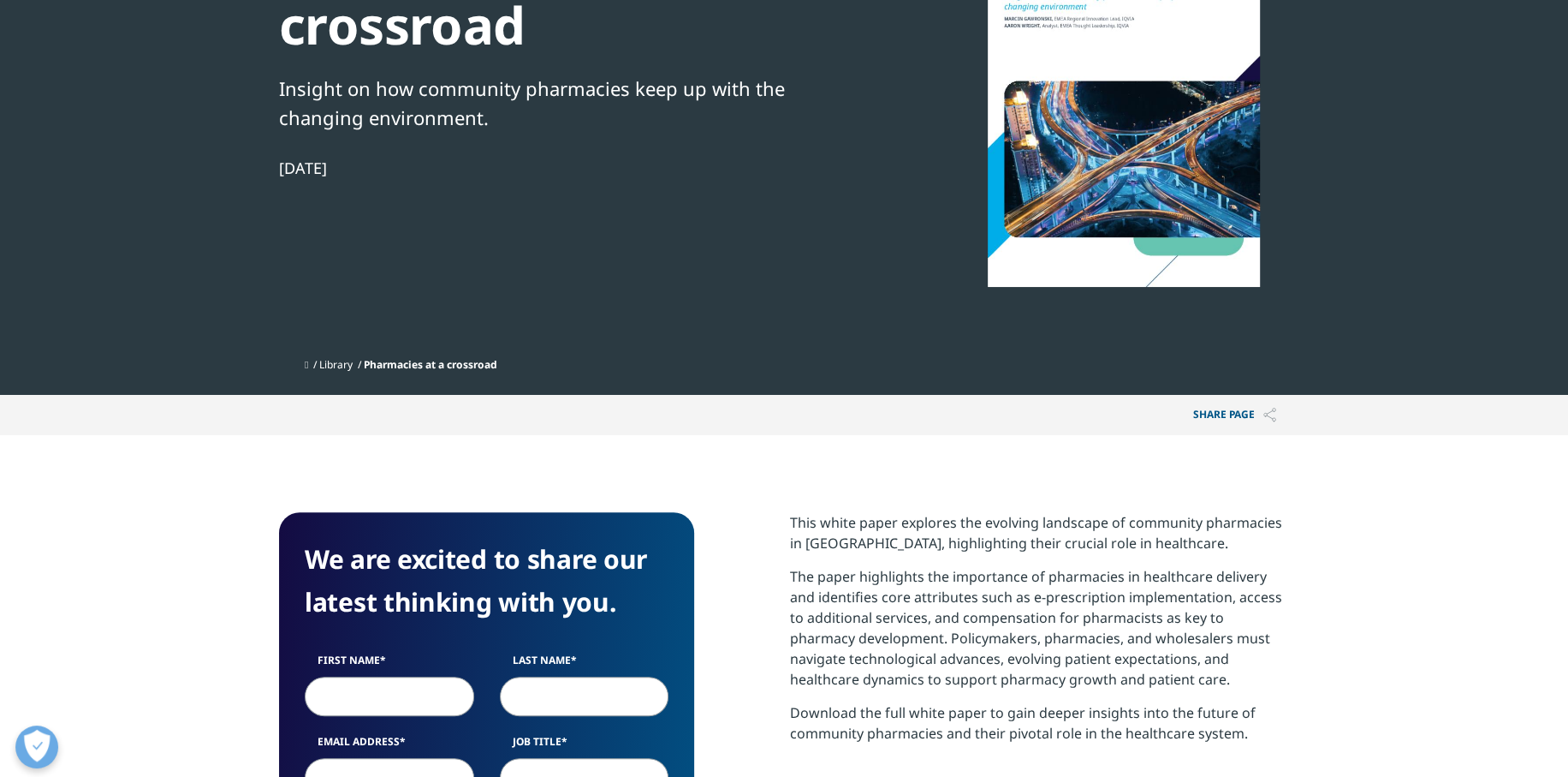
scroll to position [342, 0]
